Goal: Task Accomplishment & Management: Use online tool/utility

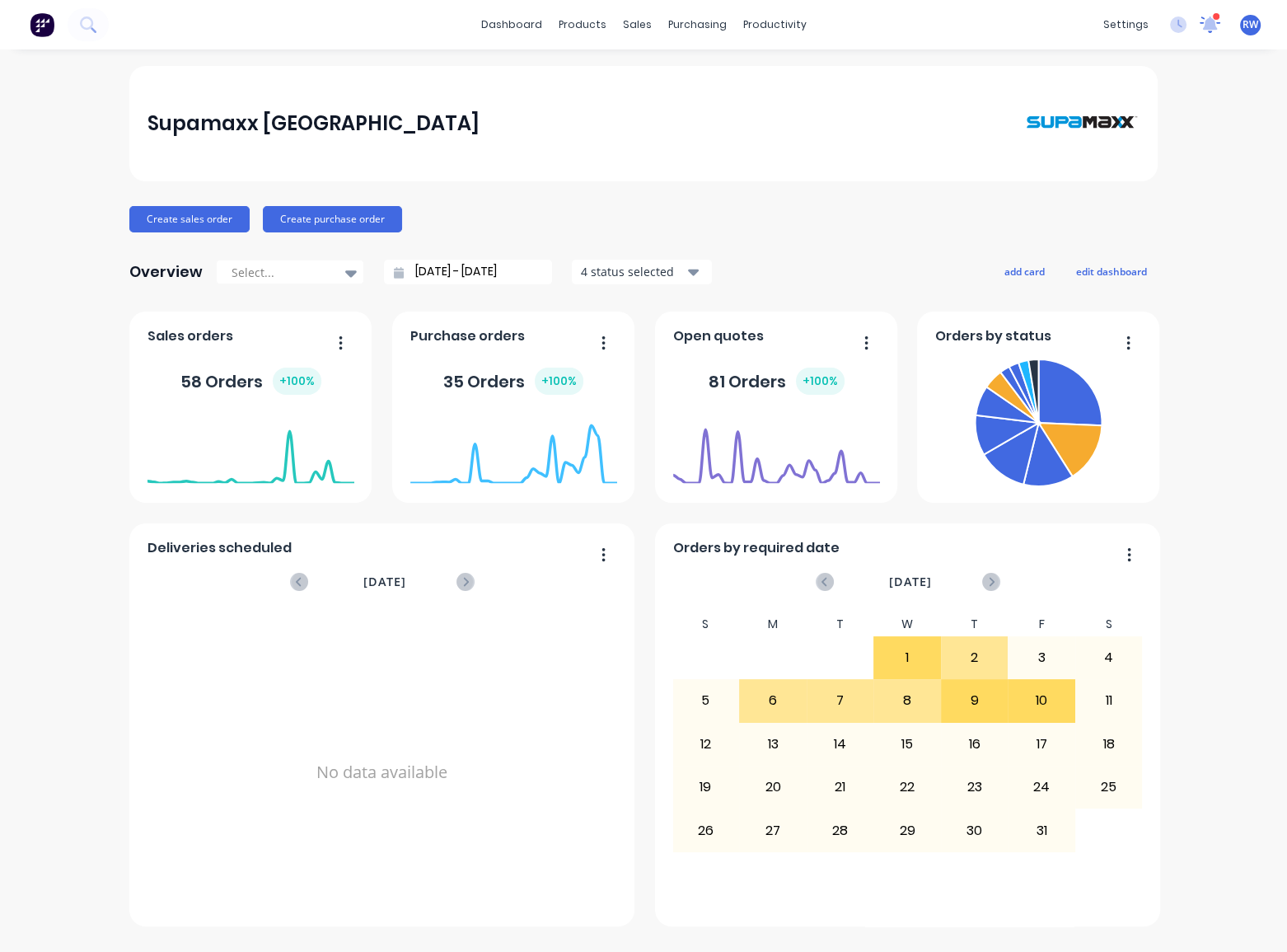
click at [1210, 26] on icon at bounding box center [1210, 22] width 16 height 15
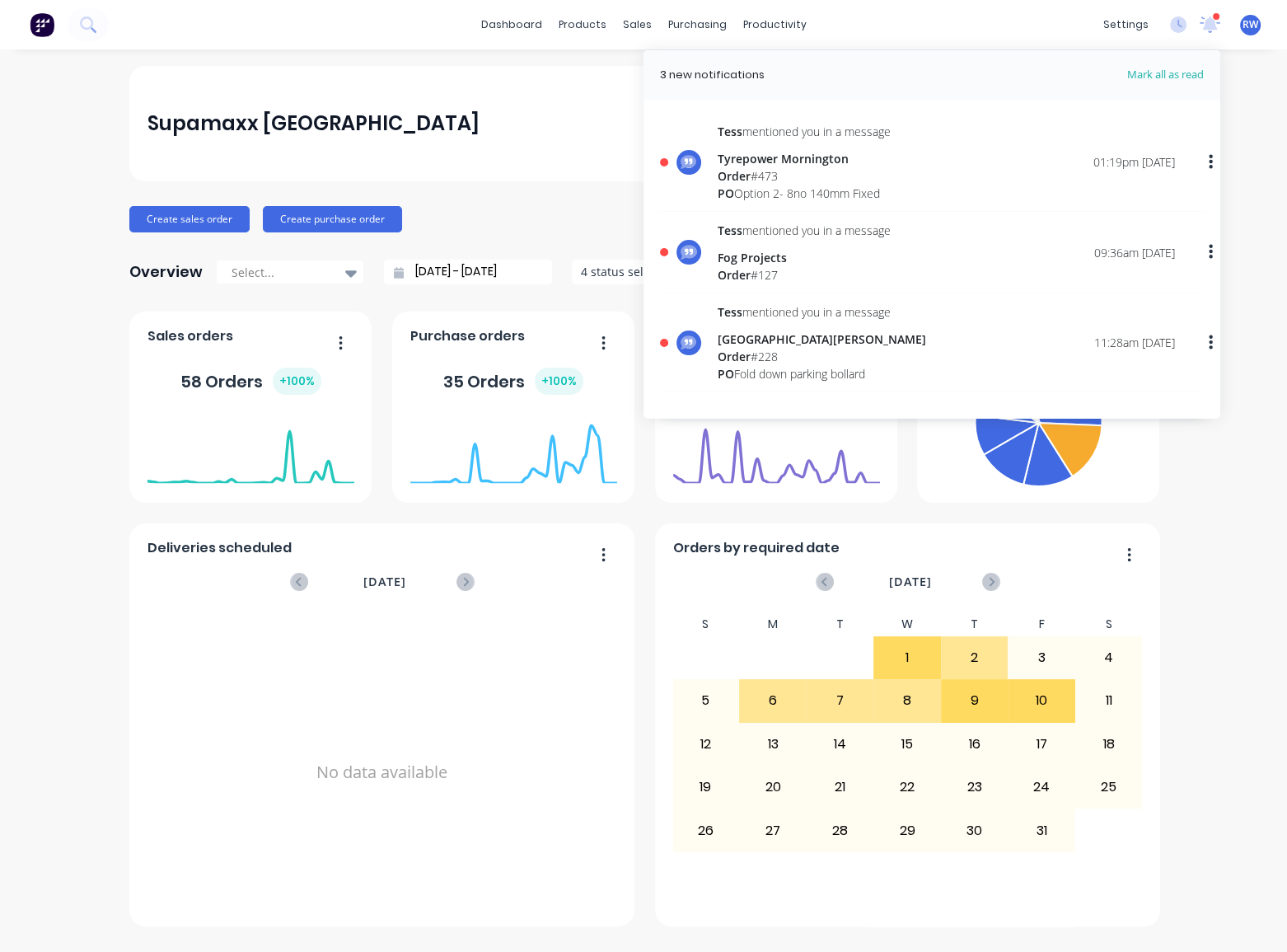
click at [829, 365] on div "PO Fold down parking bollard" at bounding box center [821, 374] width 208 height 17
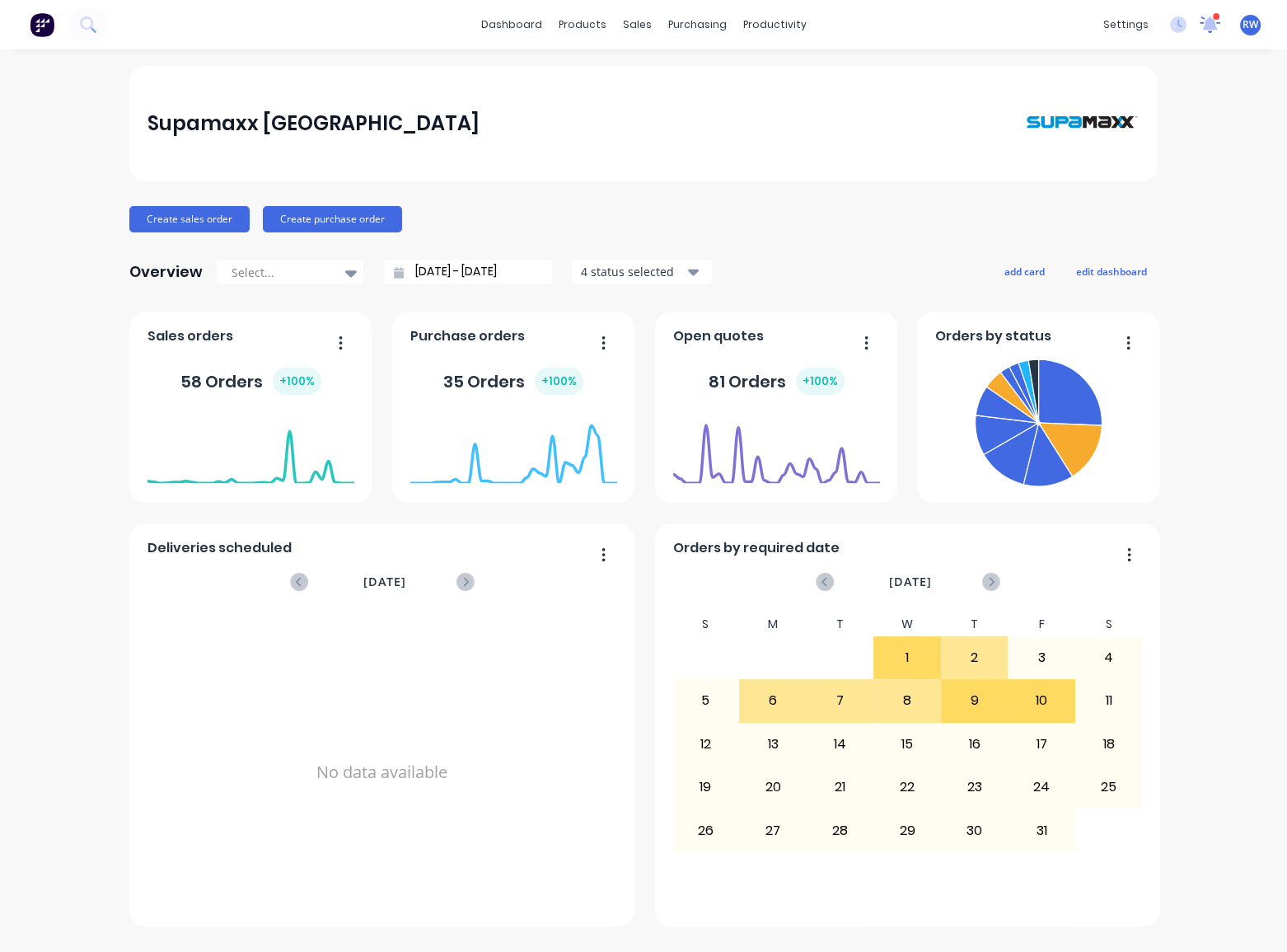
click at [1204, 26] on icon at bounding box center [1210, 22] width 15 height 15
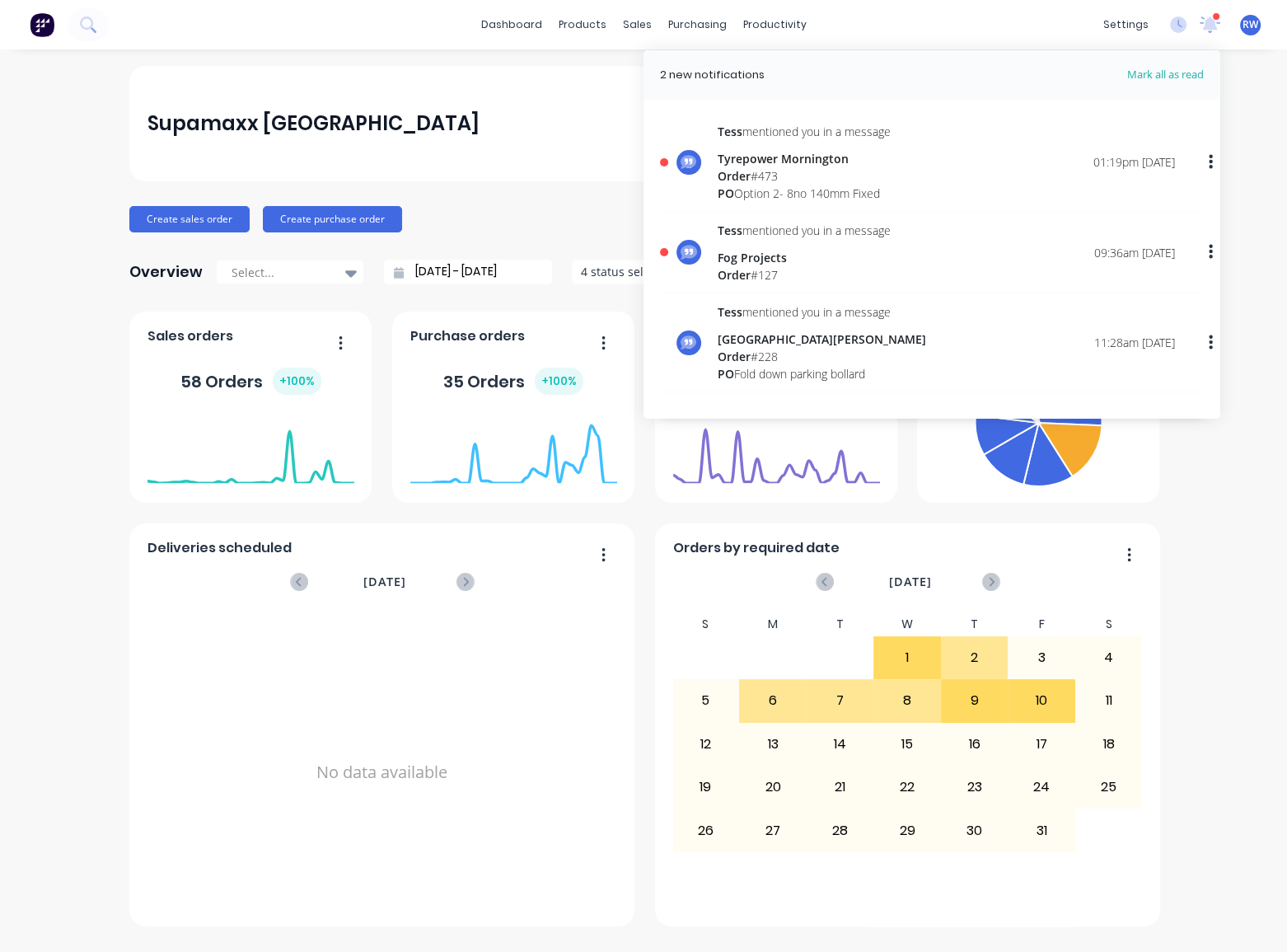
click at [1211, 343] on icon "button" at bounding box center [1210, 342] width 4 height 15
click at [1137, 386] on div "Mark as read" at bounding box center [1125, 385] width 127 height 24
click at [1211, 252] on icon "button" at bounding box center [1210, 252] width 4 height 15
click at [864, 258] on div "Fog Projects" at bounding box center [804, 258] width 173 height 17
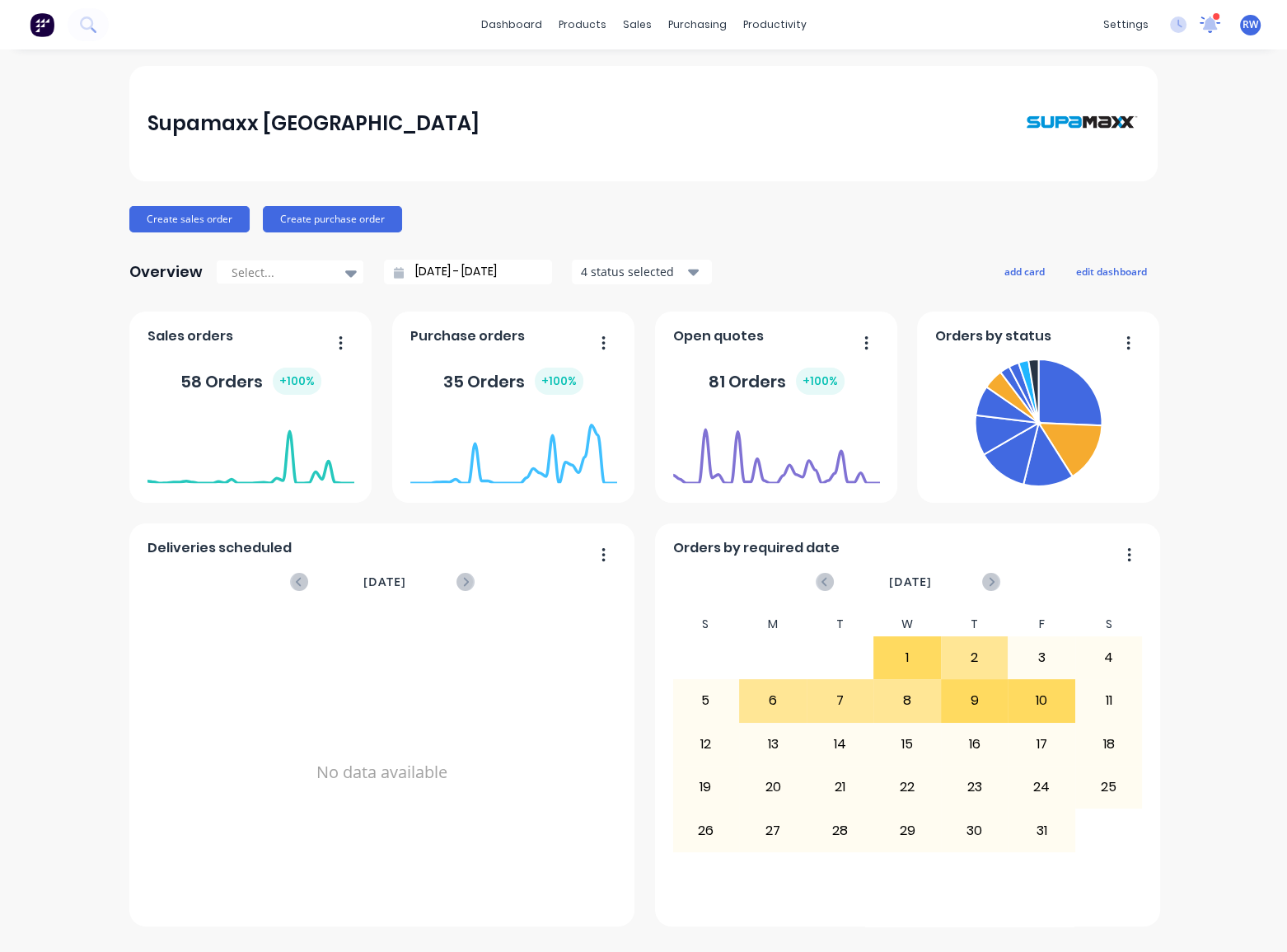
click at [1203, 27] on icon at bounding box center [1210, 24] width 21 height 18
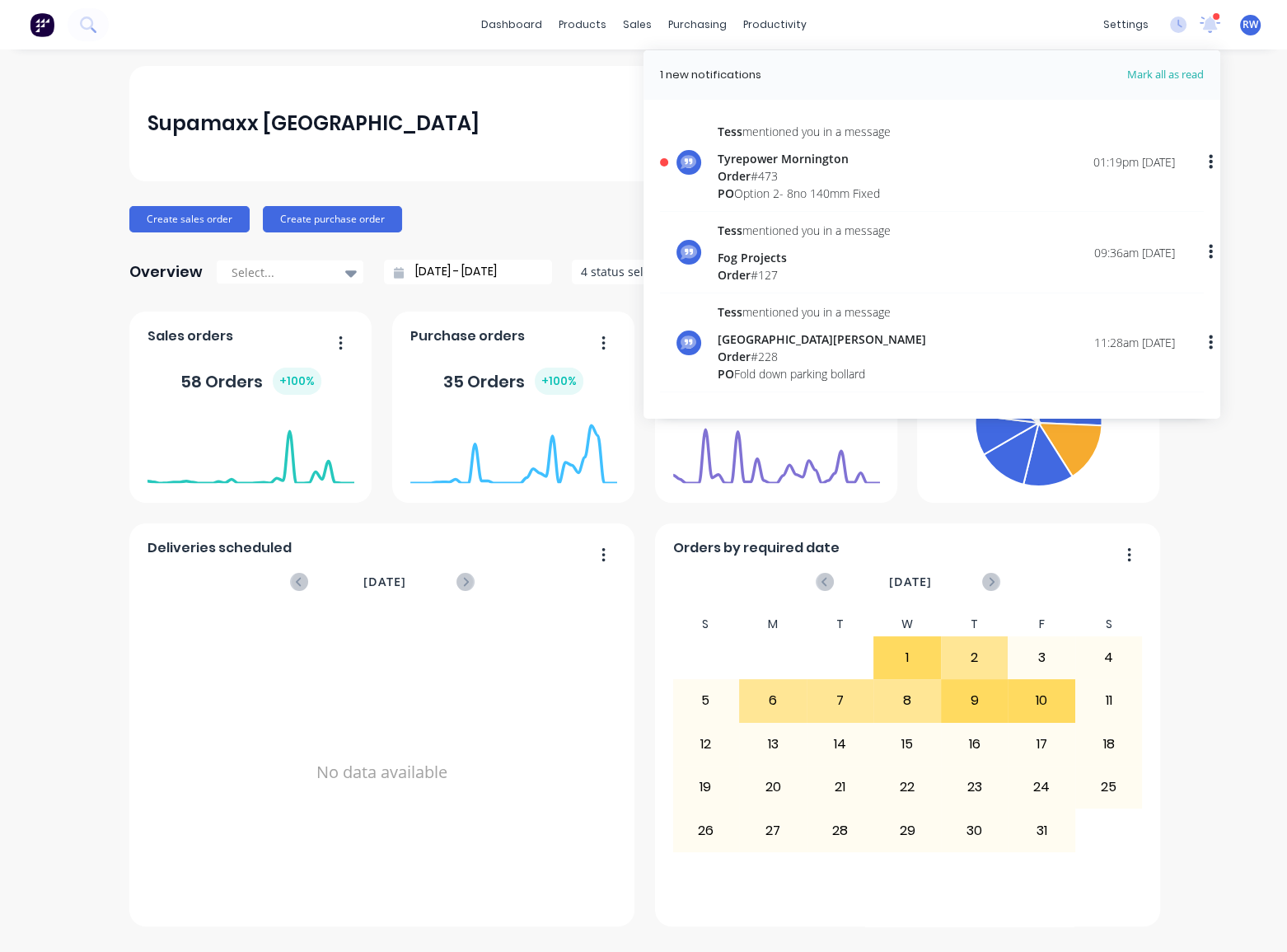
click at [1211, 160] on icon "button" at bounding box center [1210, 162] width 4 height 18
click at [838, 170] on div "Order # 473" at bounding box center [804, 176] width 173 height 17
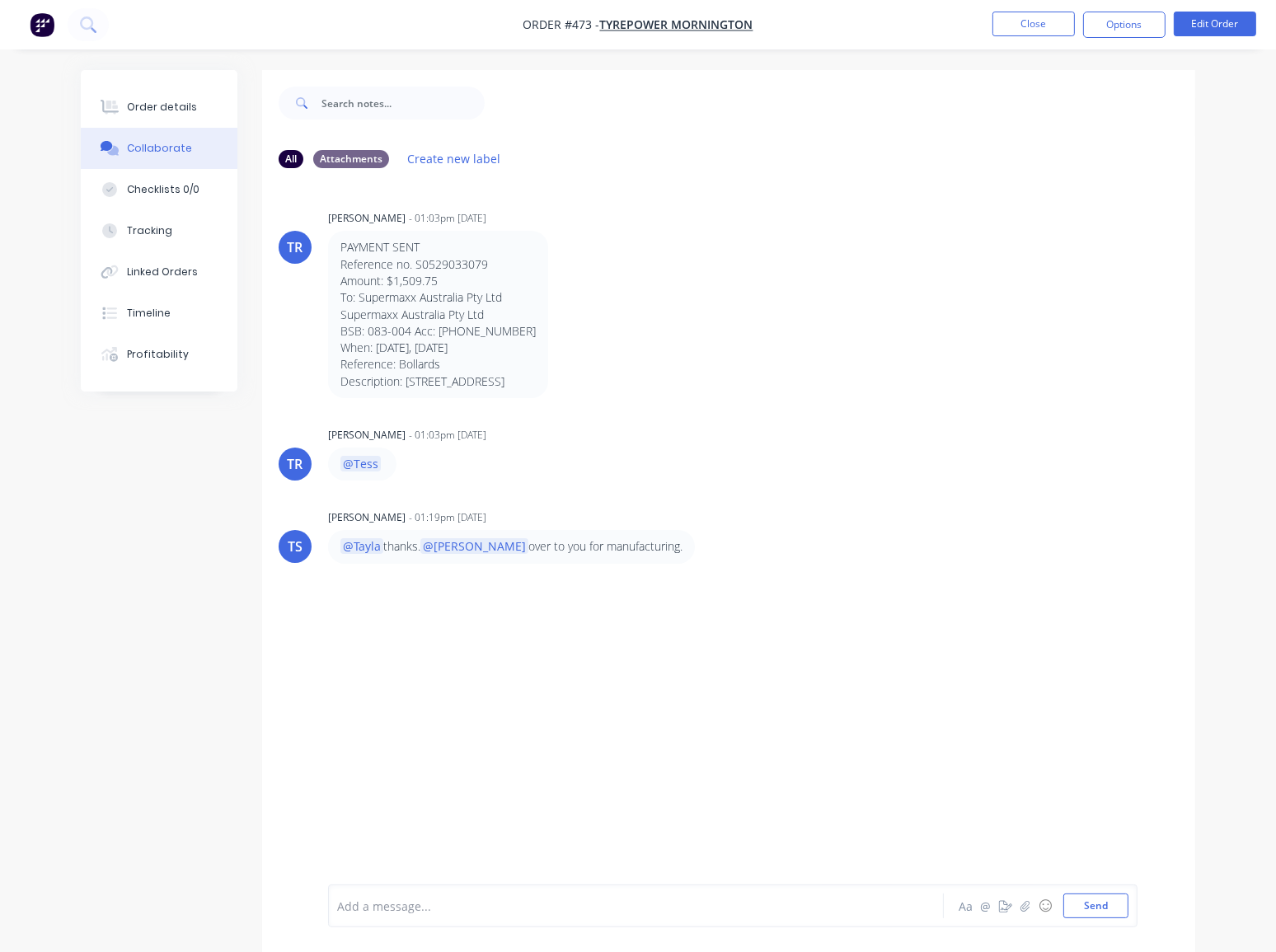
click at [924, 516] on div "TS [PERSON_NAME] - 01:19pm [DATE] @[PERSON_NAME] thanks. @[PERSON_NAME] over to…" at bounding box center [729, 535] width 933 height 58
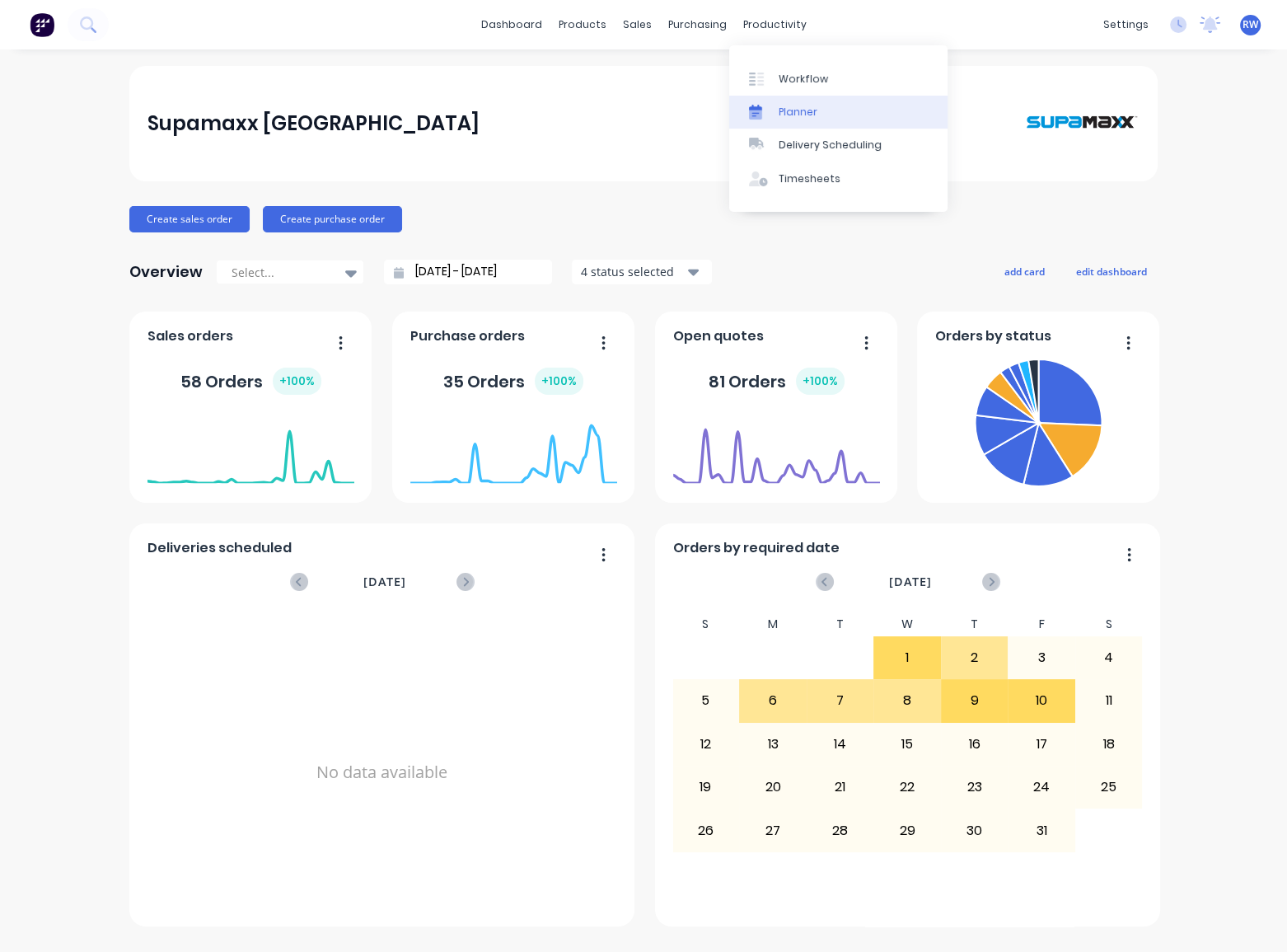
click at [788, 107] on div "Planner" at bounding box center [798, 111] width 39 height 15
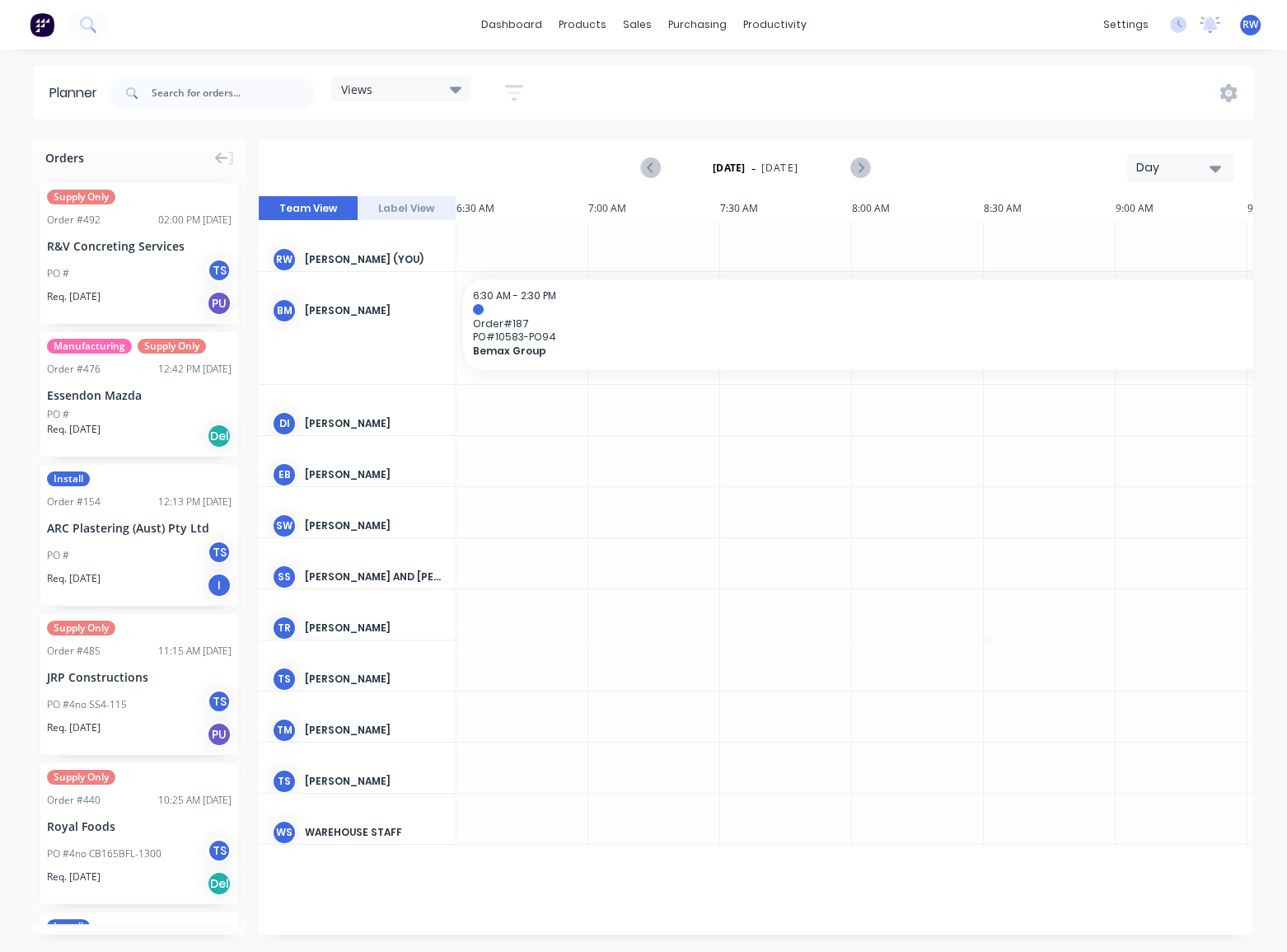
scroll to position [0, 132]
click at [1156, 165] on div "Day" at bounding box center [1175, 168] width 76 height 17
click at [1126, 273] on div "Month" at bounding box center [1151, 278] width 164 height 33
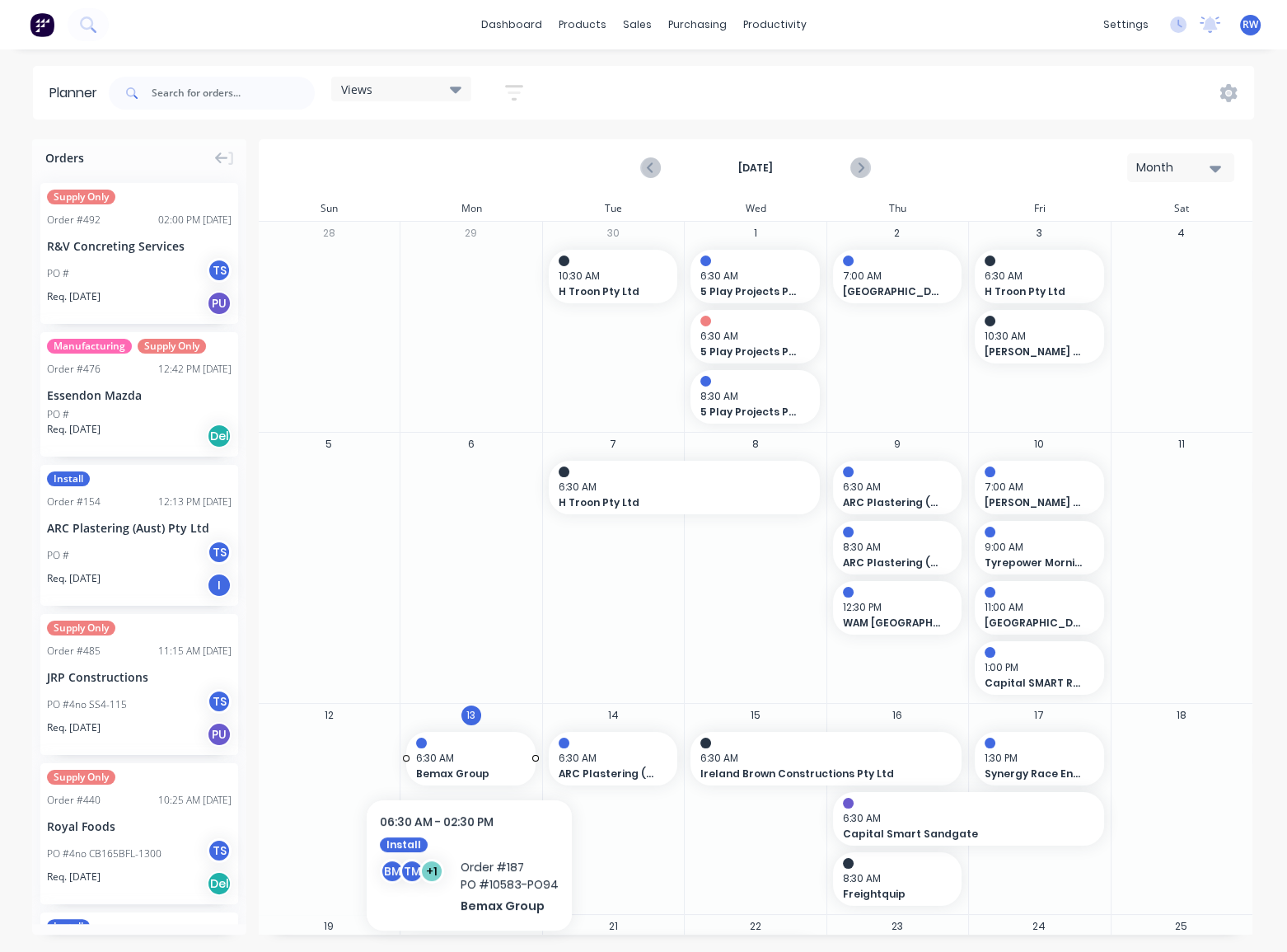
click at [452, 760] on span "6:30 AM" at bounding box center [467, 757] width 102 height 15
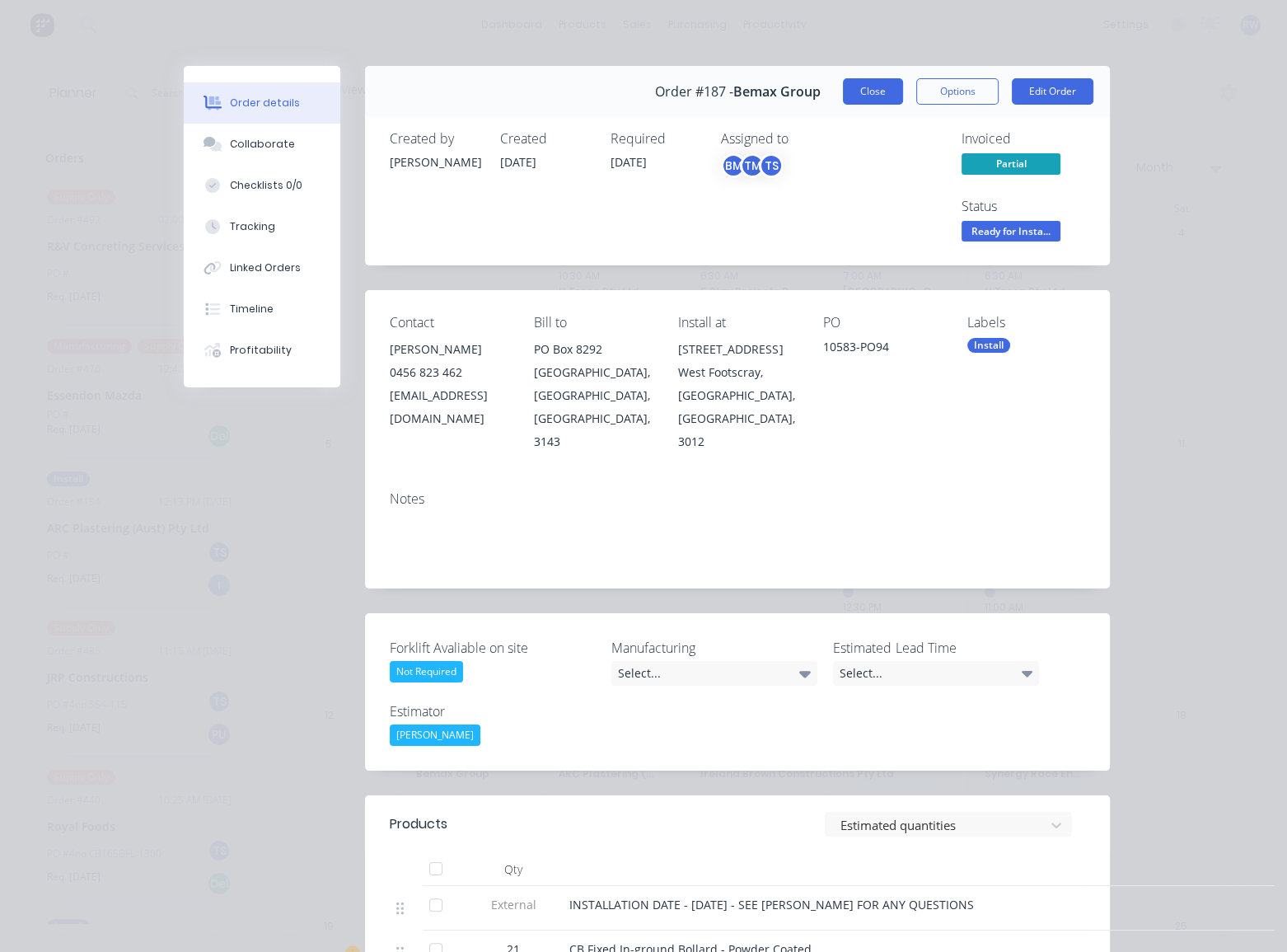
click at [864, 86] on button "Close" at bounding box center [873, 91] width 60 height 26
